Goal: Check status: Check status

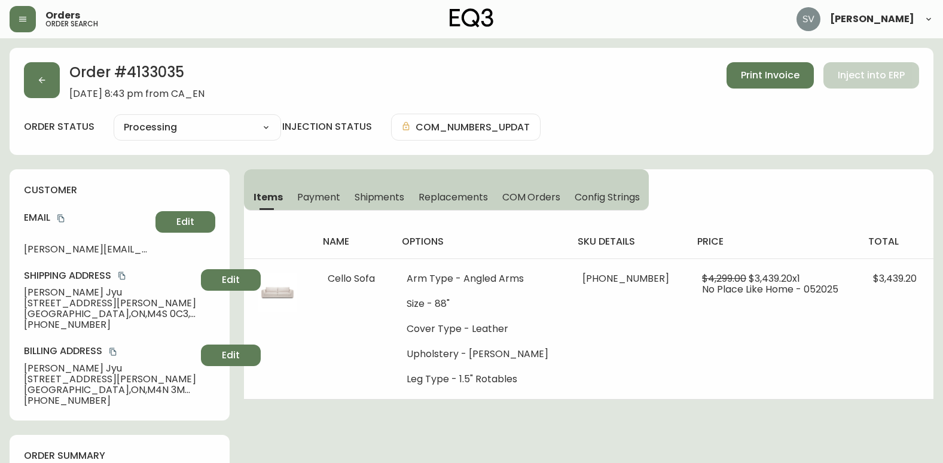
select select "PROCESSING"
click at [30, 18] on button "button" at bounding box center [23, 19] width 26 height 26
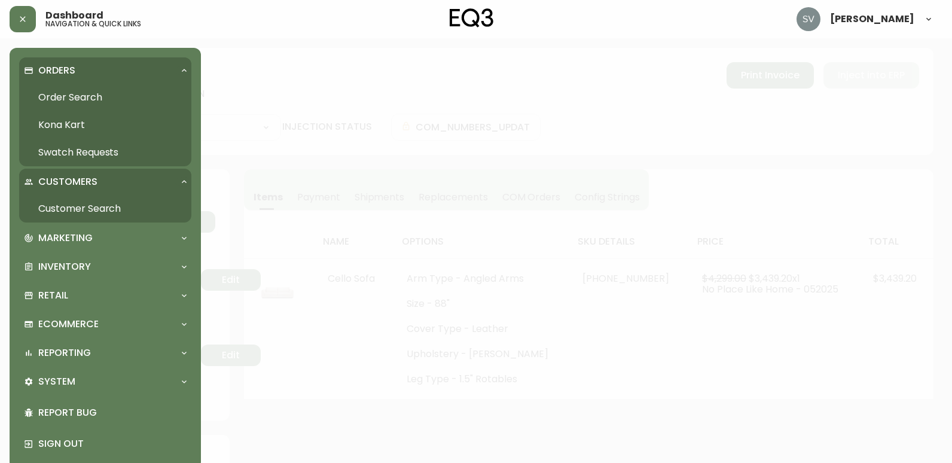
click at [86, 96] on link "Order Search" at bounding box center [105, 97] width 172 height 27
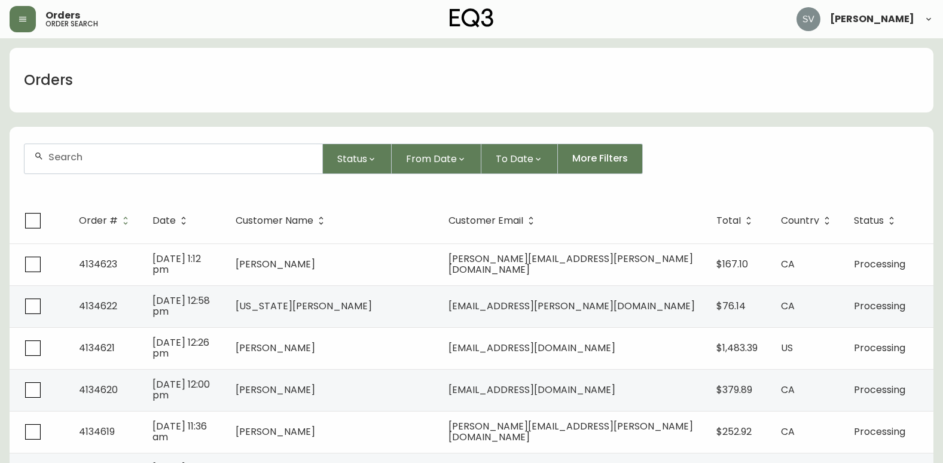
click at [154, 152] on input "text" at bounding box center [180, 156] width 264 height 11
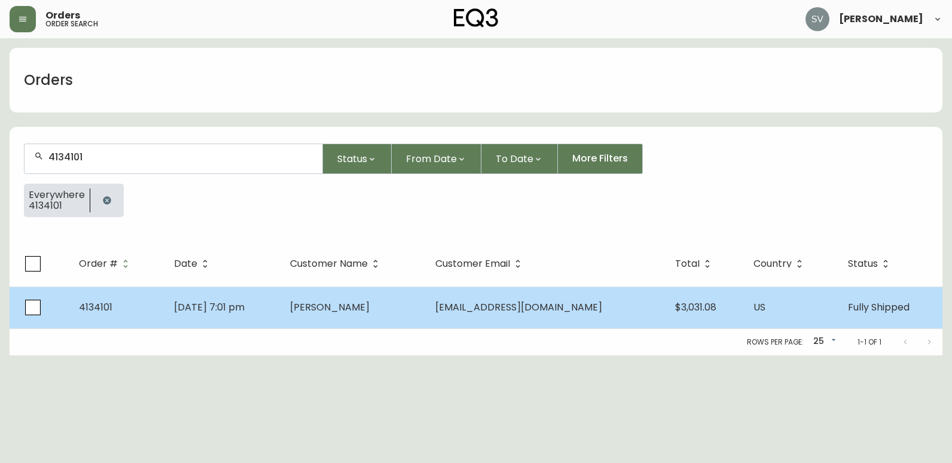
type input "4134101"
click at [313, 315] on td "[PERSON_NAME]" at bounding box center [352, 307] width 145 height 42
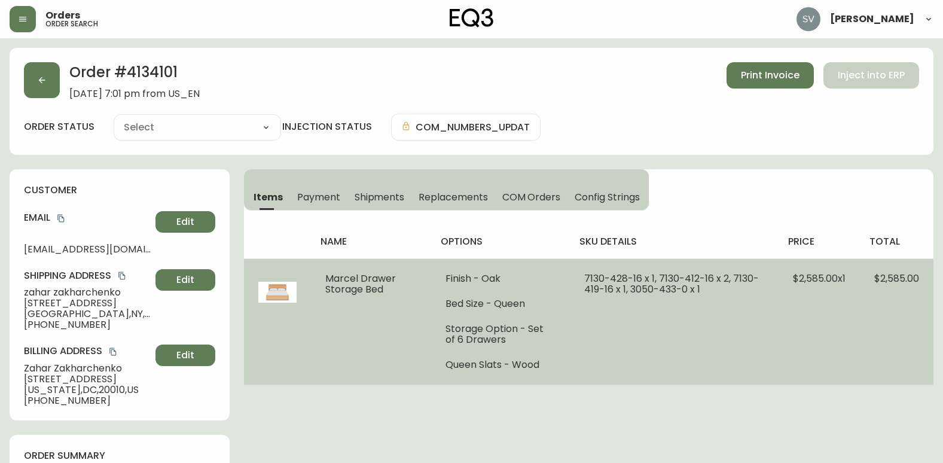
type input "Fully Shipped"
select select "FULLY_SHIPPED"
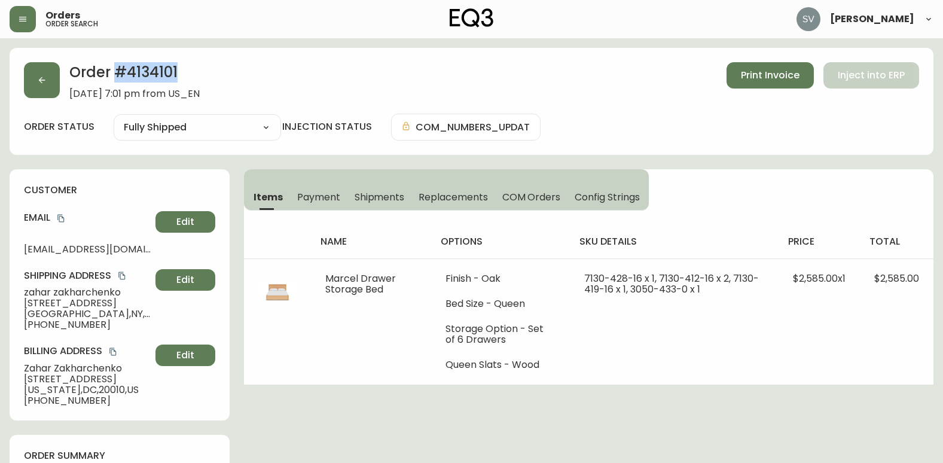
drag, startPoint x: 194, startPoint y: 82, endPoint x: 117, endPoint y: 76, distance: 77.3
click at [117, 76] on h2 "Order # 4134101" at bounding box center [134, 75] width 130 height 26
copy h2 "# 4134101"
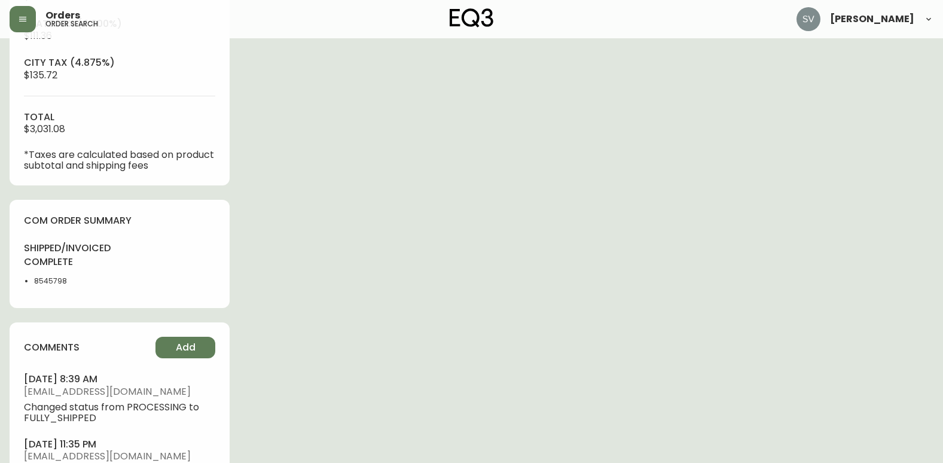
scroll to position [538, 0]
drag, startPoint x: 77, startPoint y: 282, endPoint x: 36, endPoint y: 281, distance: 40.7
click at [36, 281] on li "8545798" at bounding box center [73, 280] width 78 height 11
copy li "8545798"
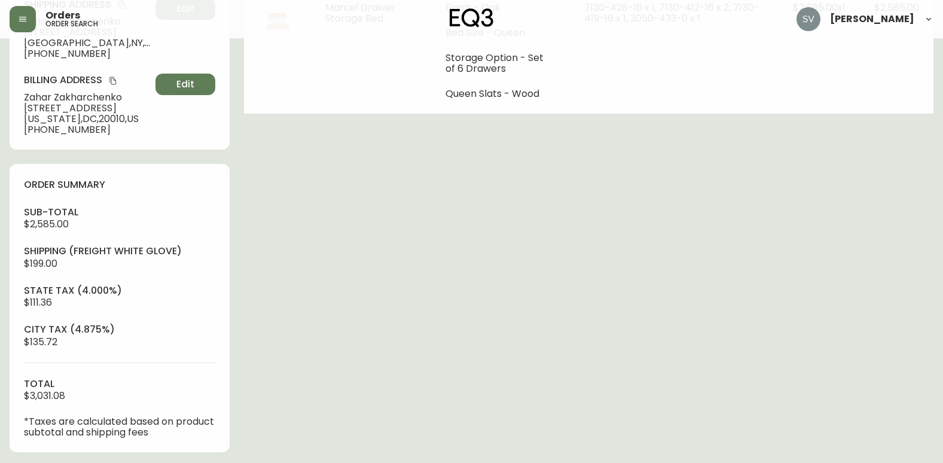
scroll to position [0, 0]
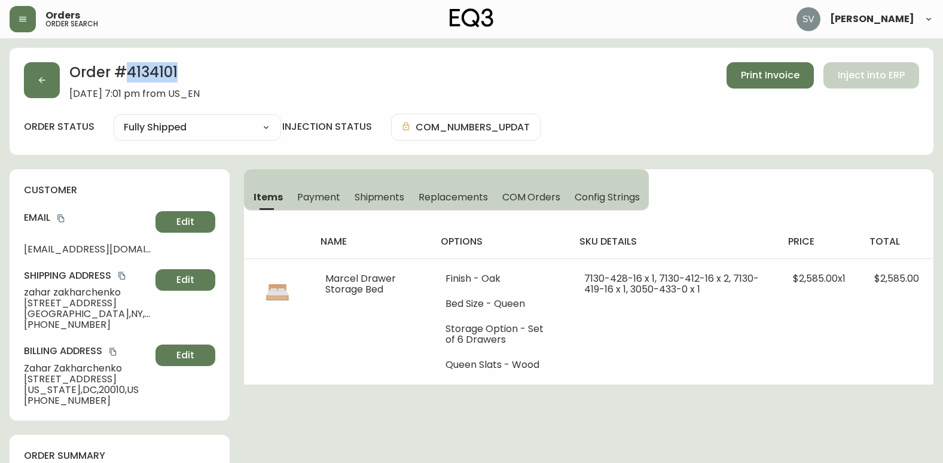
drag, startPoint x: 195, startPoint y: 69, endPoint x: 127, endPoint y: 64, distance: 68.3
click at [127, 64] on h2 "Order # 4134101" at bounding box center [134, 75] width 130 height 26
copy h2 "4134101"
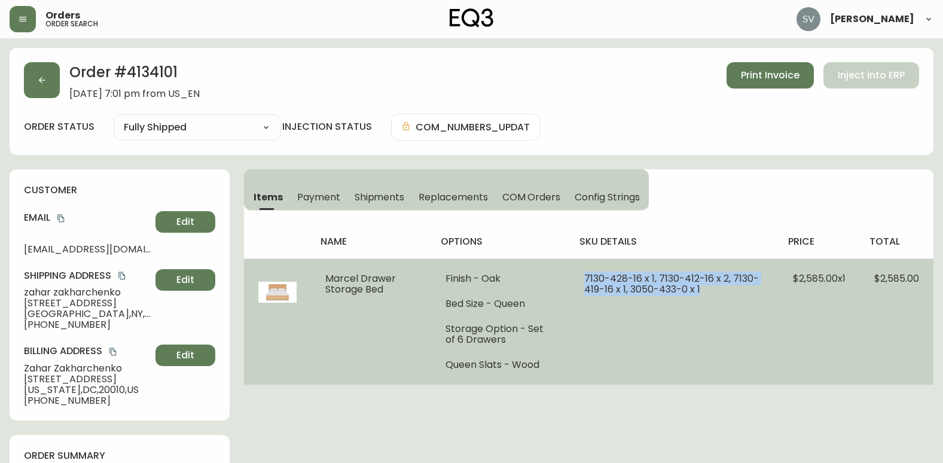
drag, startPoint x: 585, startPoint y: 279, endPoint x: 732, endPoint y: 293, distance: 147.8
click at [732, 293] on td "7130-428-16 x 1, 7130-412-16 x 2, 7130-419-16 x 1, 3050-433-0 x 1" at bounding box center [674, 321] width 209 height 126
drag, startPoint x: 732, startPoint y: 293, endPoint x: 657, endPoint y: 287, distance: 74.9
copy span "7130-428-16 x 1, 7130-412-16 x 2, 7130-419-16 x 1, 3050-433-0 x 1"
